Goal: Transaction & Acquisition: Purchase product/service

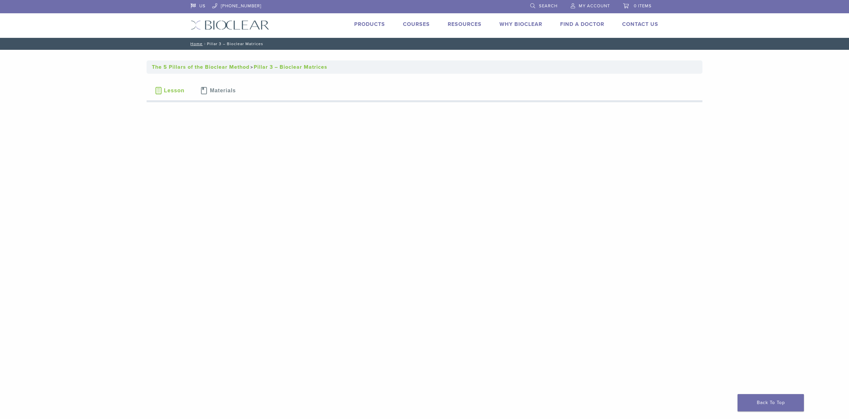
click at [365, 24] on link "Products" at bounding box center [369, 24] width 31 height 7
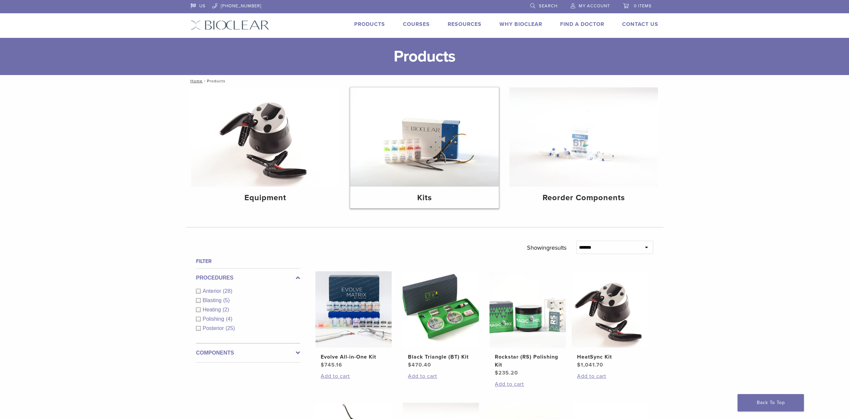
click at [445, 164] on img at bounding box center [424, 136] width 149 height 99
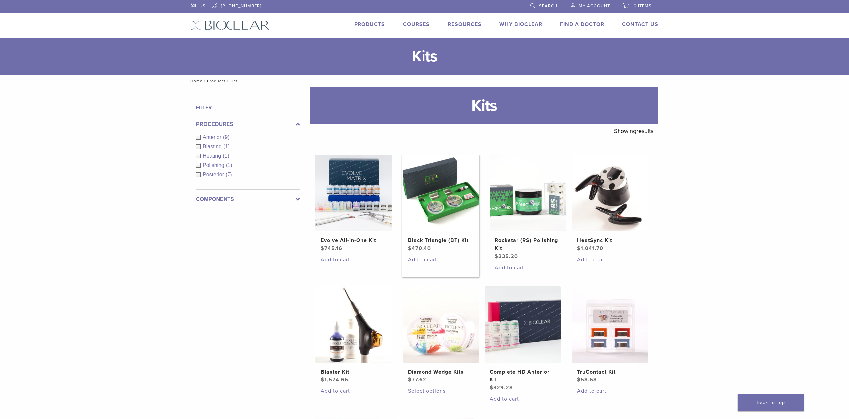
click at [434, 214] on img at bounding box center [441, 193] width 76 height 76
click at [383, 203] on img at bounding box center [354, 193] width 76 height 76
click at [426, 205] on img at bounding box center [441, 193] width 76 height 76
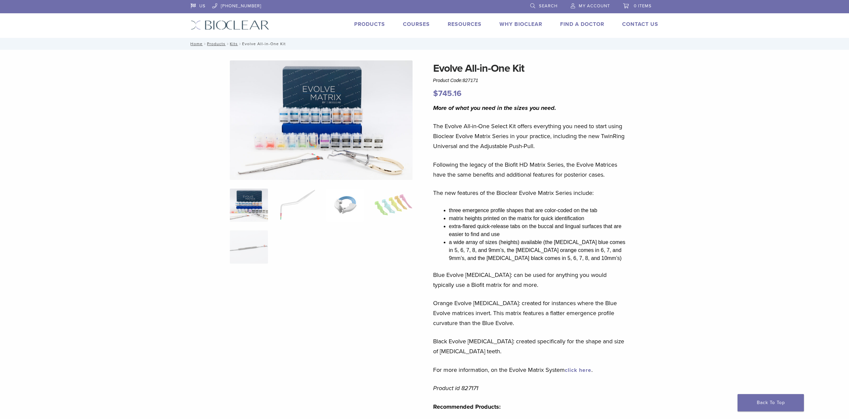
click at [351, 204] on img at bounding box center [345, 204] width 38 height 33
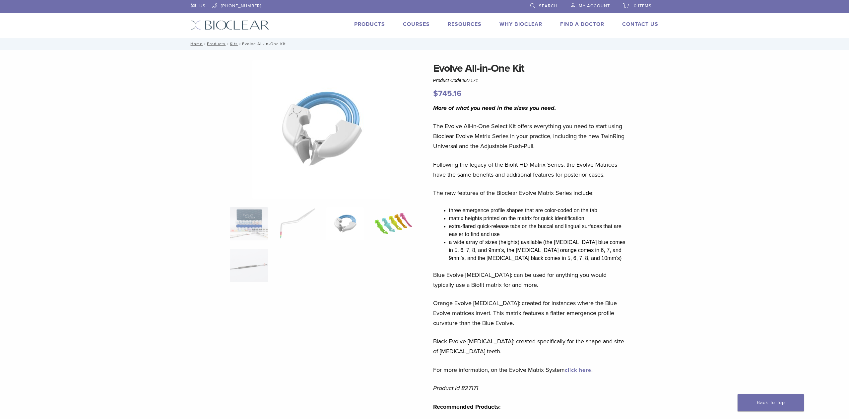
click at [395, 221] on img at bounding box center [394, 223] width 38 height 33
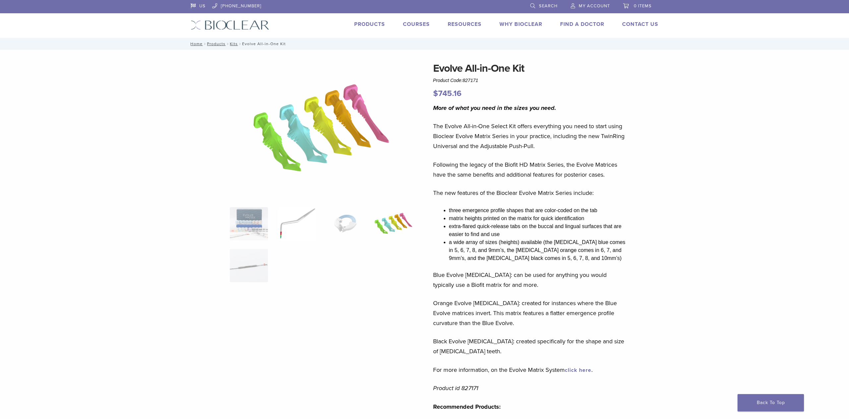
click at [301, 218] on img at bounding box center [297, 223] width 38 height 33
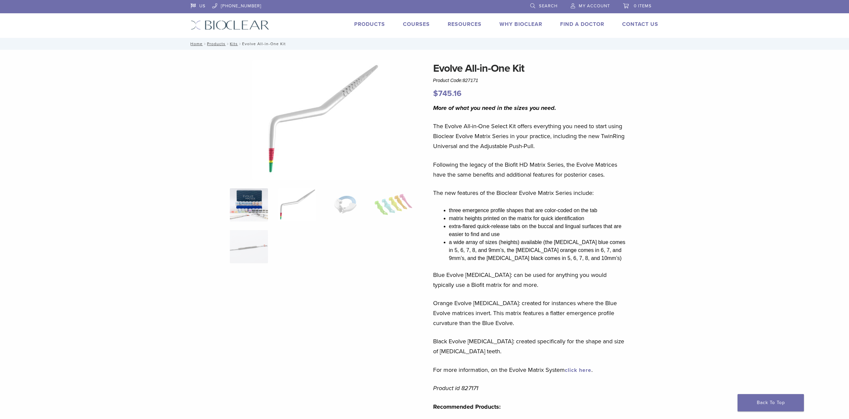
click at [261, 216] on img at bounding box center [249, 204] width 38 height 33
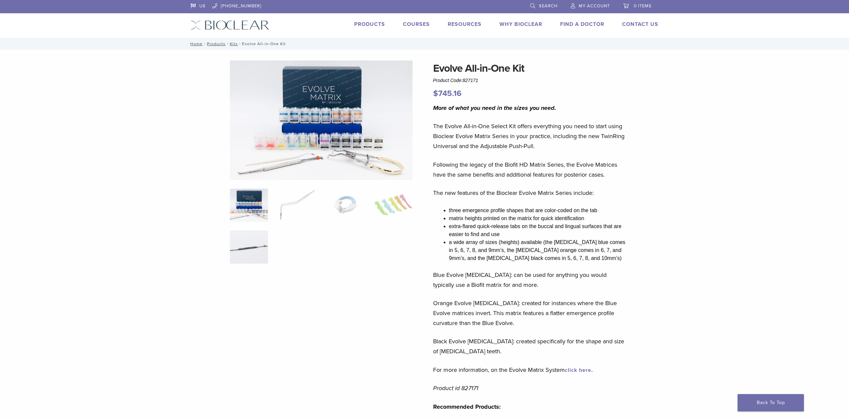
click at [257, 248] on img at bounding box center [249, 246] width 38 height 33
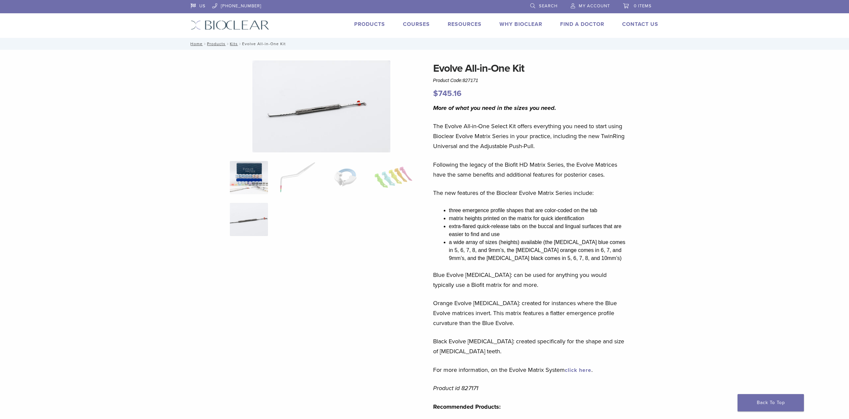
click at [246, 177] on img at bounding box center [249, 177] width 38 height 33
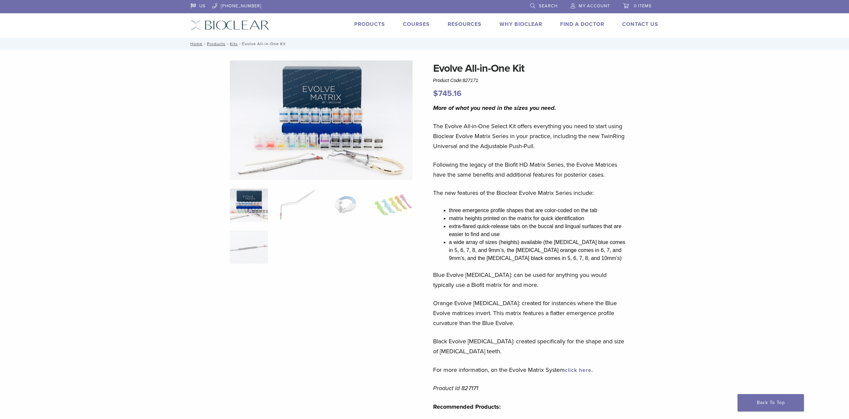
click at [340, 135] on img at bounding box center [321, 119] width 183 height 119
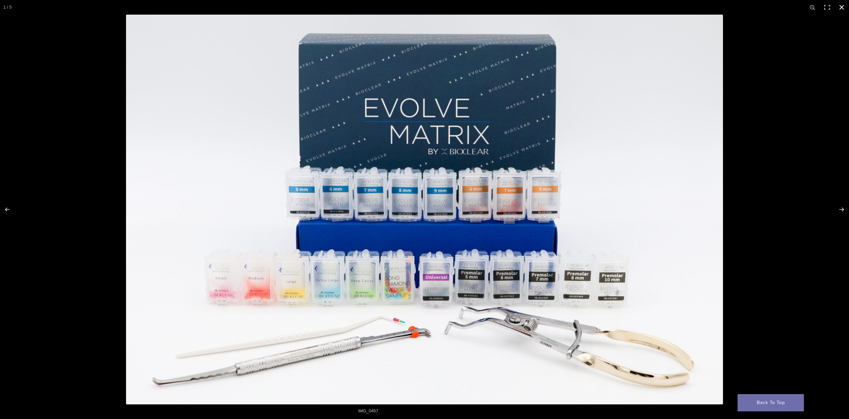
click at [843, 5] on button "Close (Esc)" at bounding box center [842, 7] width 15 height 15
